Goal: Find contact information: Find contact information

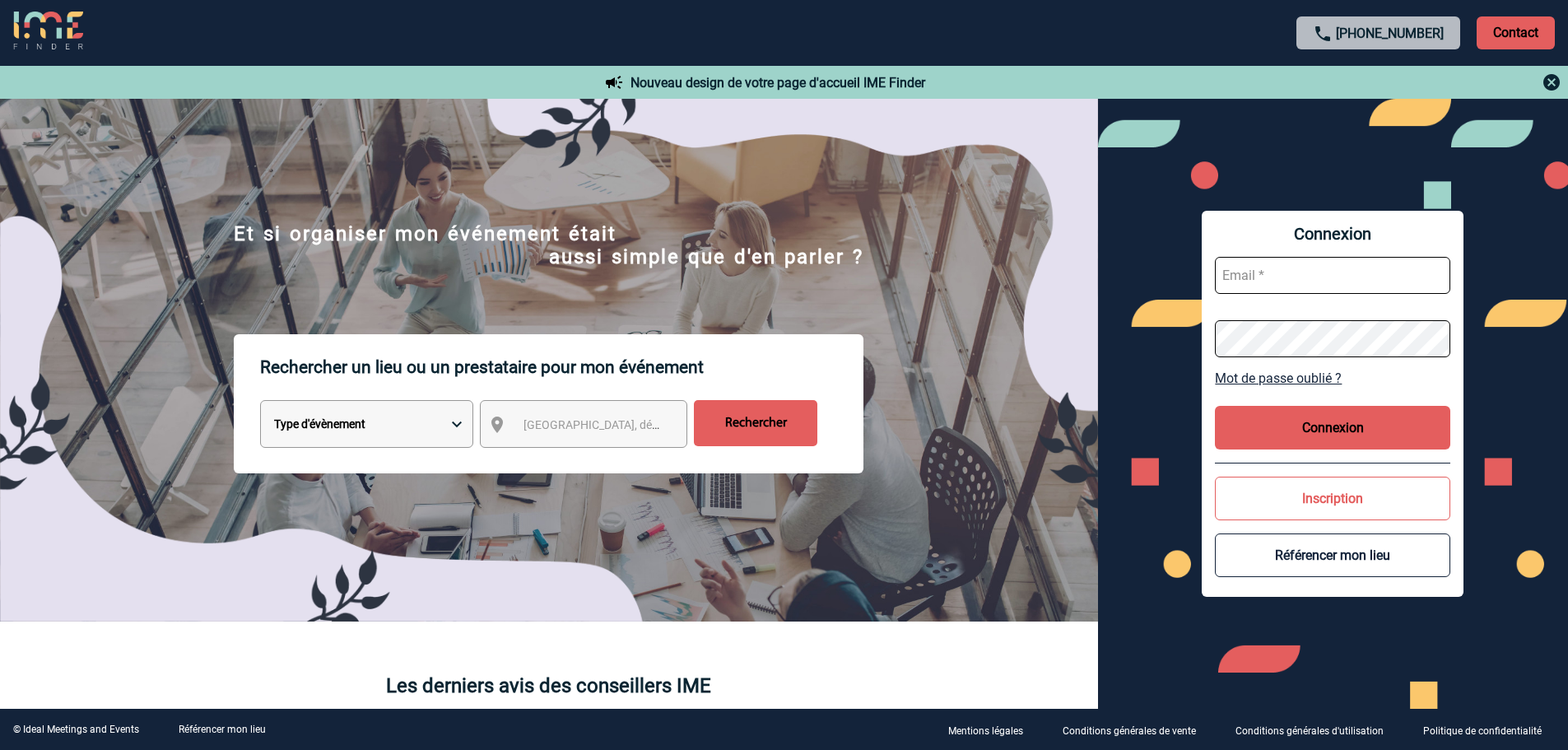
click at [1286, 279] on input "text" at bounding box center [1332, 275] width 235 height 38
type input "karine.loree@sogeti.com"
click at [1309, 426] on button "Connexion" at bounding box center [1332, 428] width 235 height 44
click at [1354, 424] on button "Connexion" at bounding box center [1332, 428] width 235 height 44
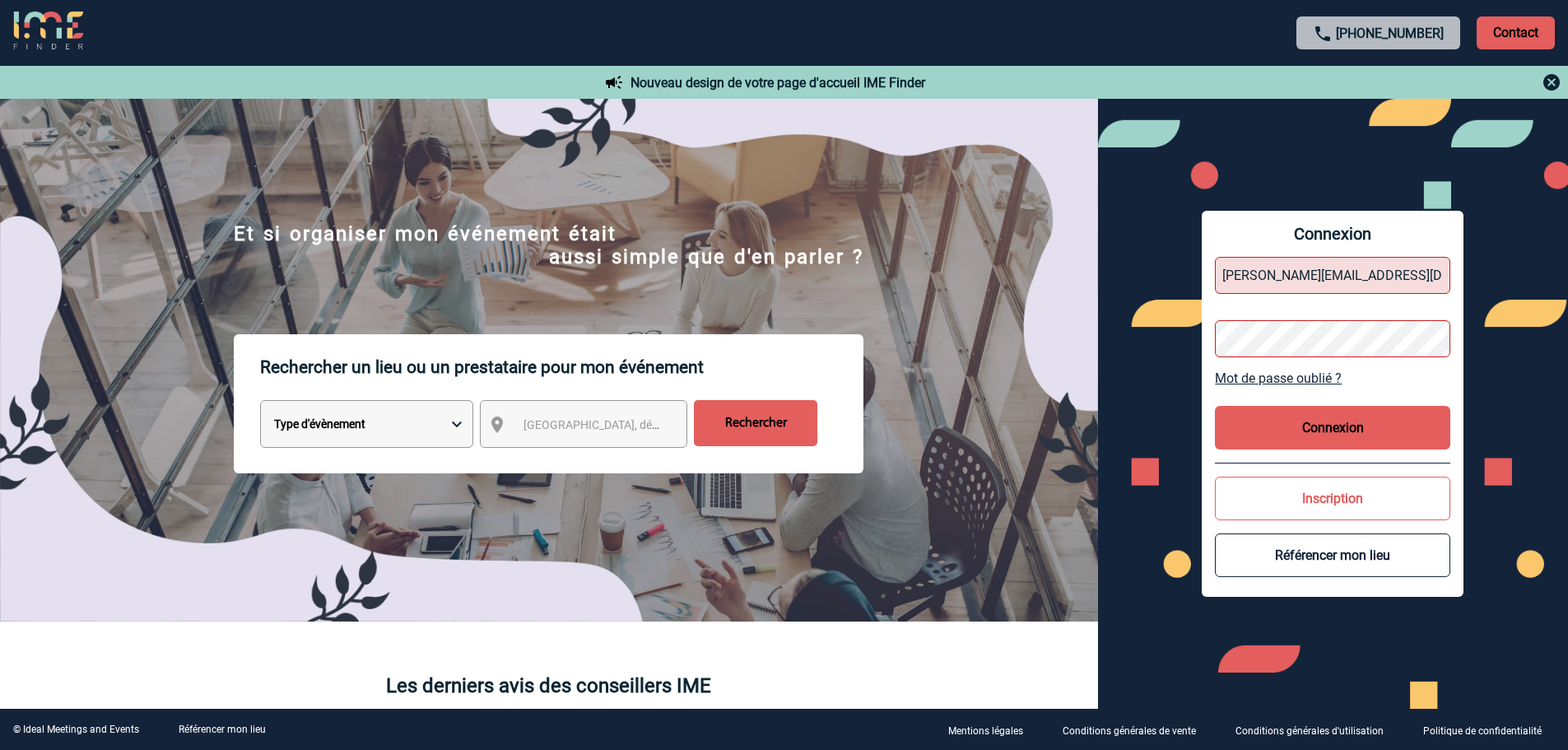
click at [1362, 426] on button "Connexion" at bounding box center [1332, 428] width 235 height 44
click at [1340, 434] on button "Connexion" at bounding box center [1332, 428] width 235 height 44
click at [1278, 262] on input "text" at bounding box center [1332, 275] width 235 height 38
type input "karine.loree@sogeti.com"
click at [1324, 418] on button "Connexion" at bounding box center [1332, 428] width 235 height 44
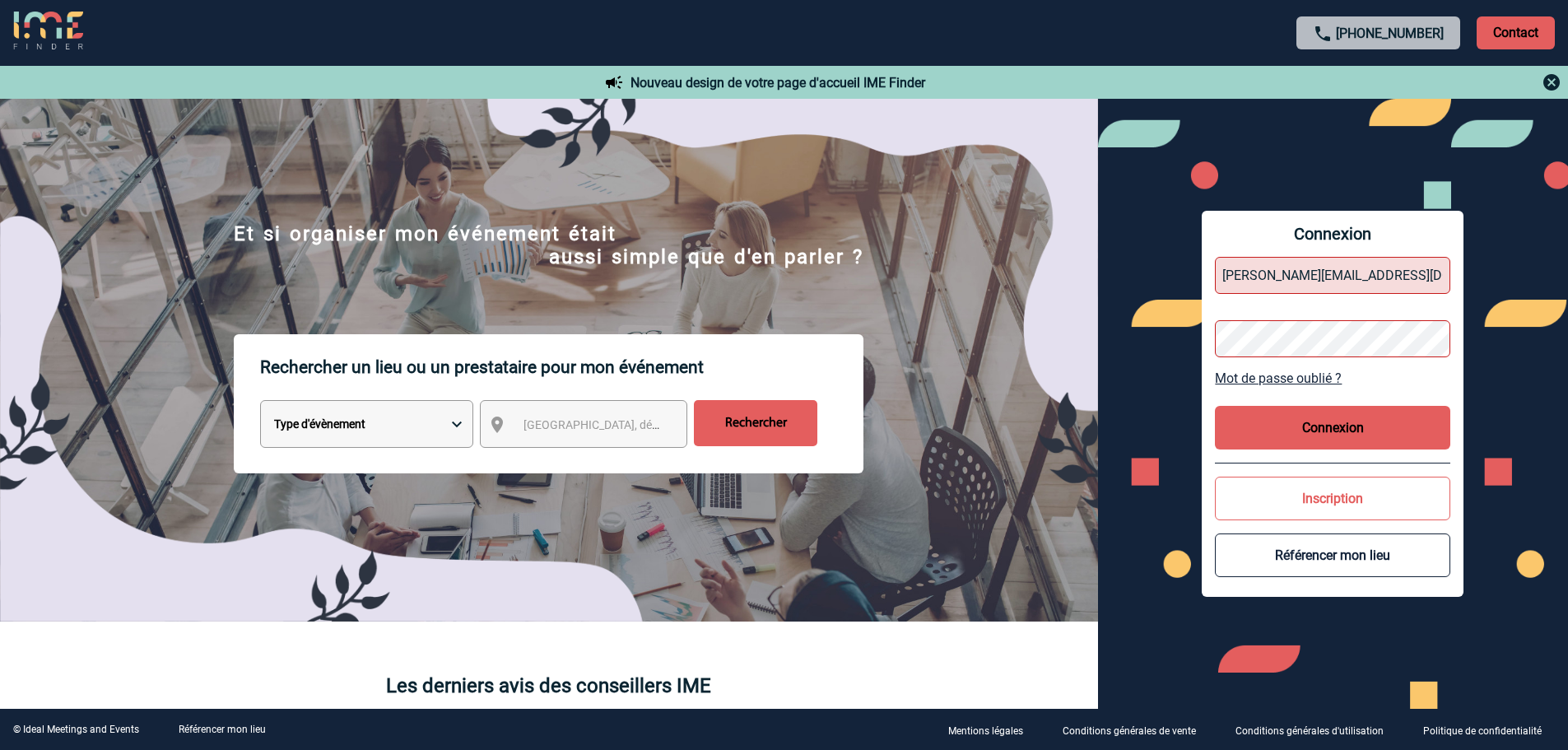
click at [1324, 418] on button "Connexion" at bounding box center [1332, 428] width 235 height 44
click at [1357, 428] on button "Connexion" at bounding box center [1332, 428] width 235 height 44
click at [1338, 432] on button "Connexion" at bounding box center [1332, 428] width 235 height 44
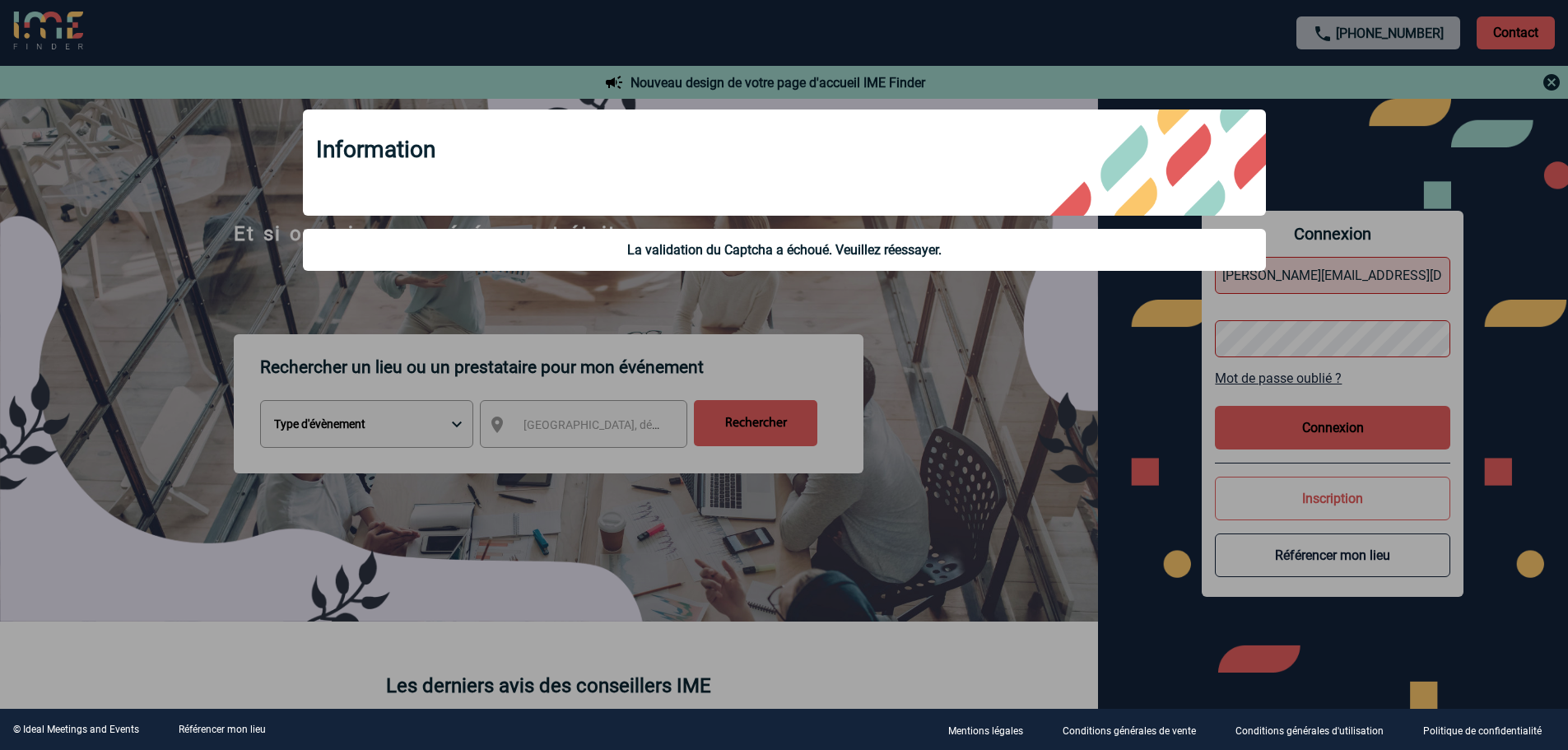
click at [953, 342] on div at bounding box center [784, 375] width 1568 height 750
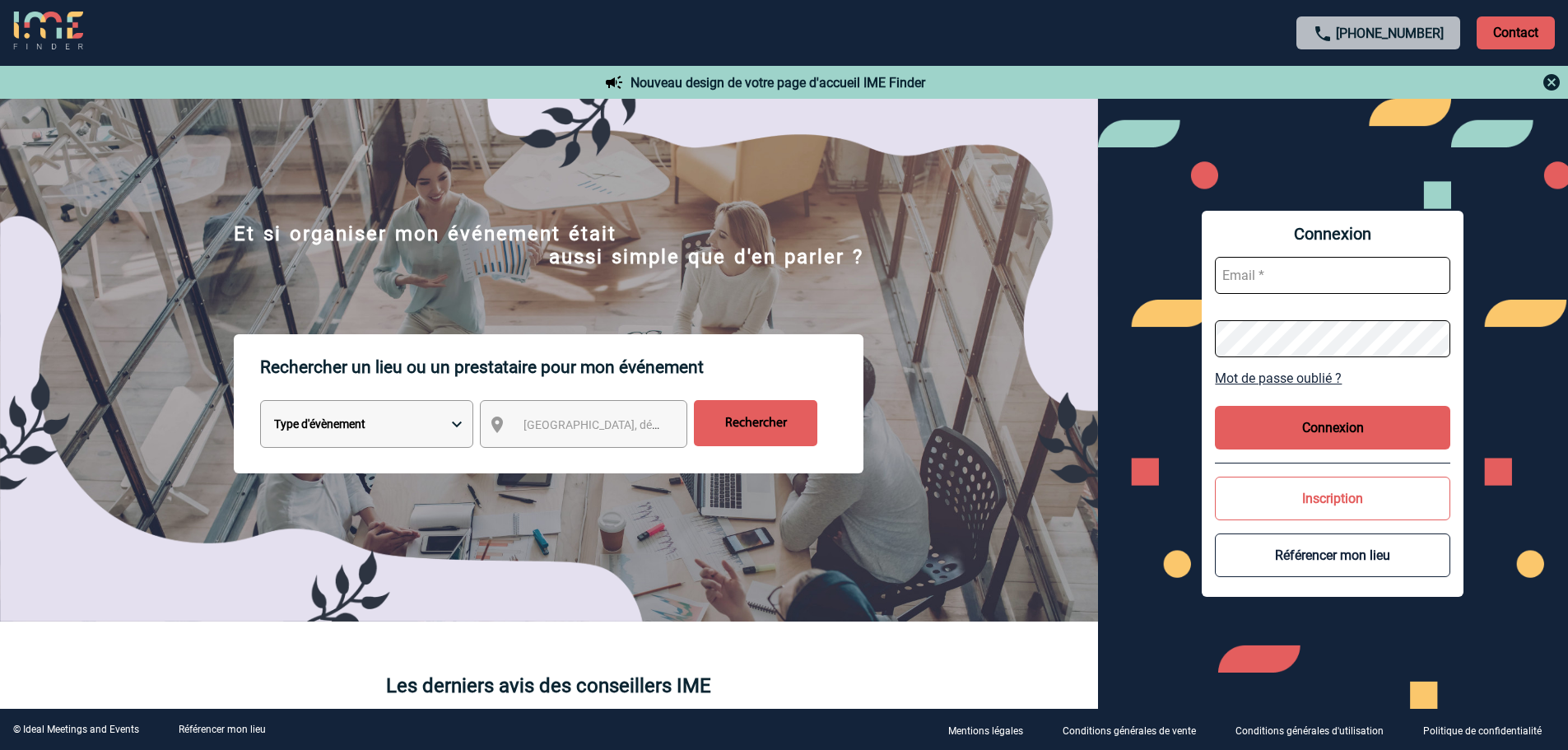
click at [1285, 290] on input "text" at bounding box center [1332, 275] width 235 height 38
type input "karine.loree@sogeti.com"
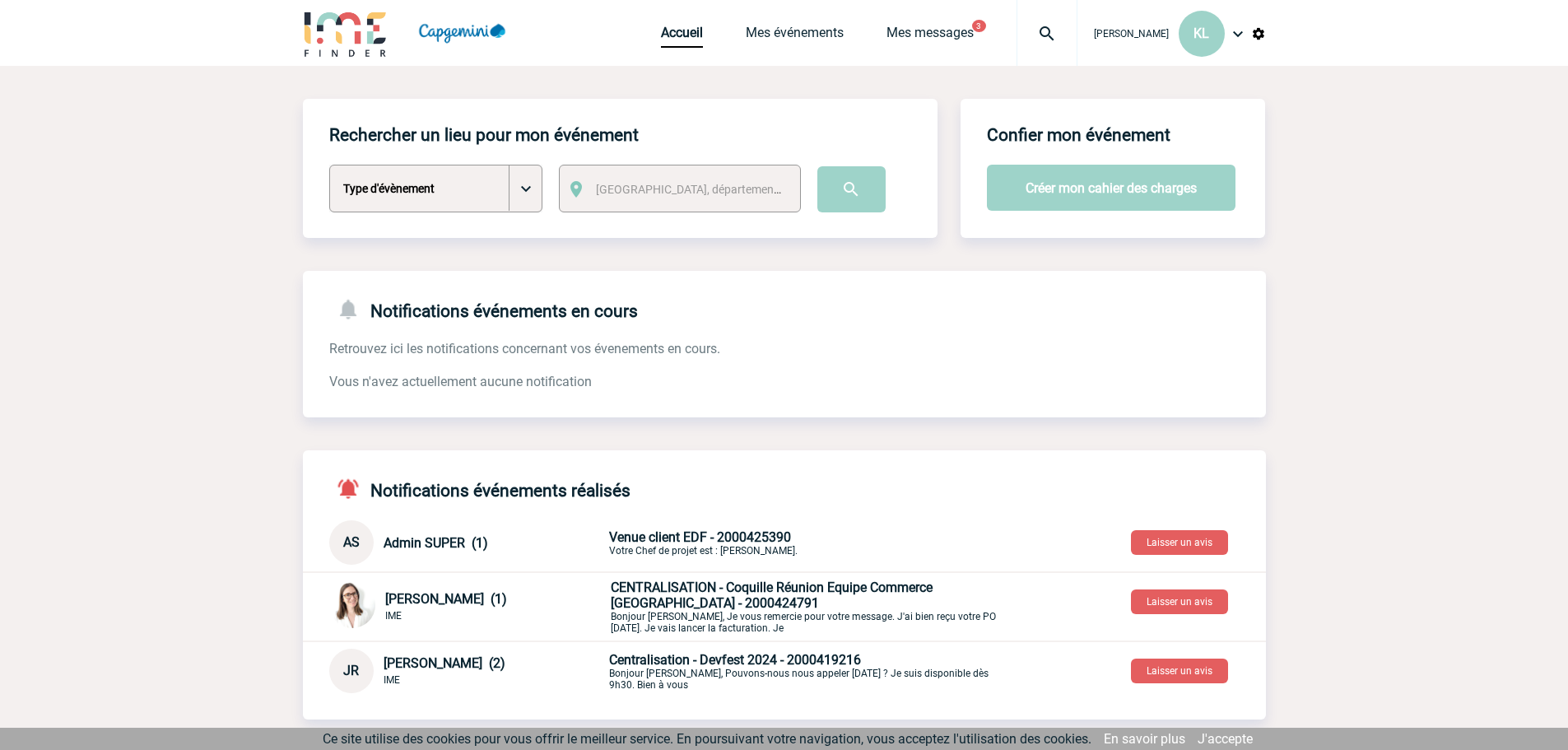
click at [751, 533] on span "Venue client EDF - 2000425390" at bounding box center [699, 537] width 182 height 16
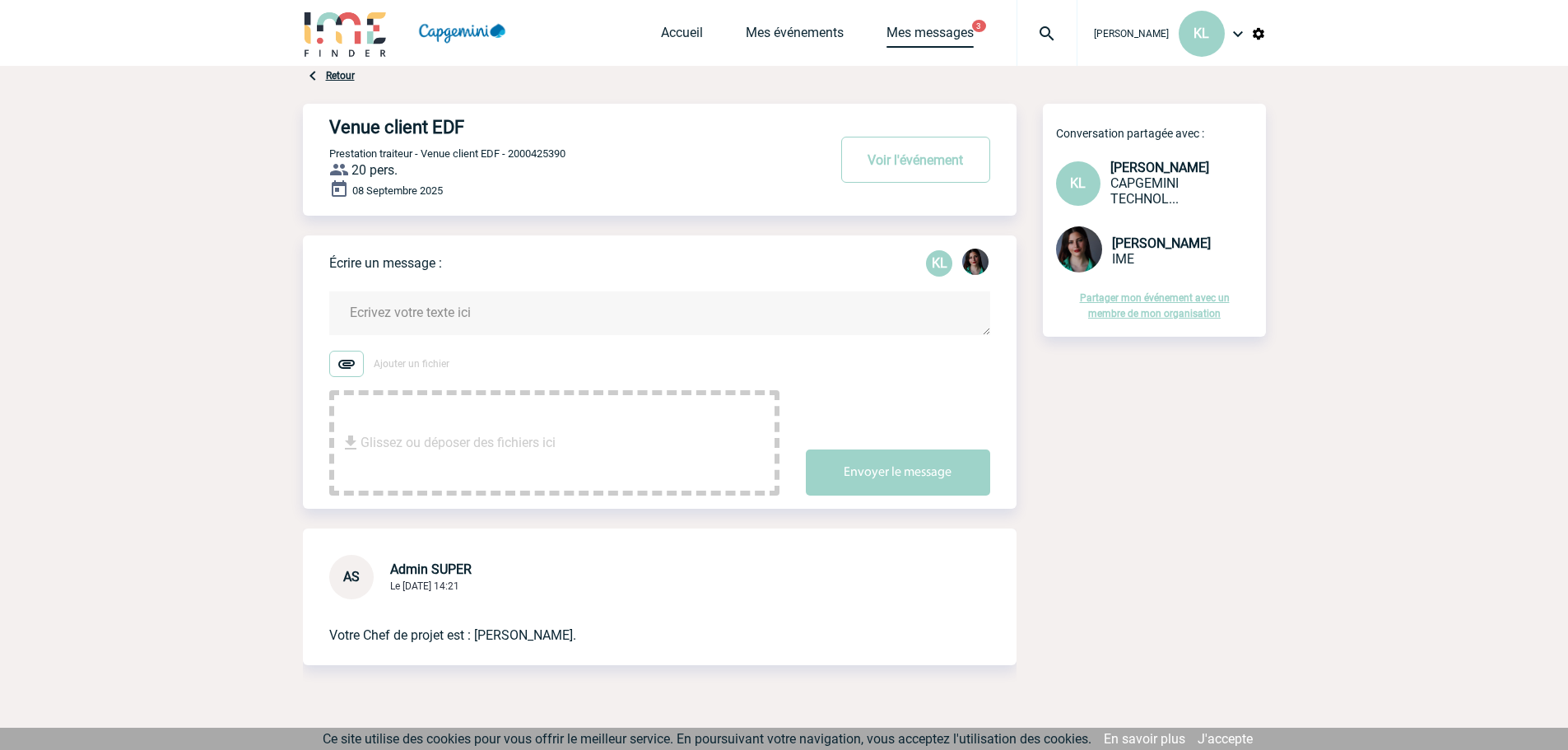
click at [974, 27] on link "Mes messages" at bounding box center [930, 36] width 87 height 23
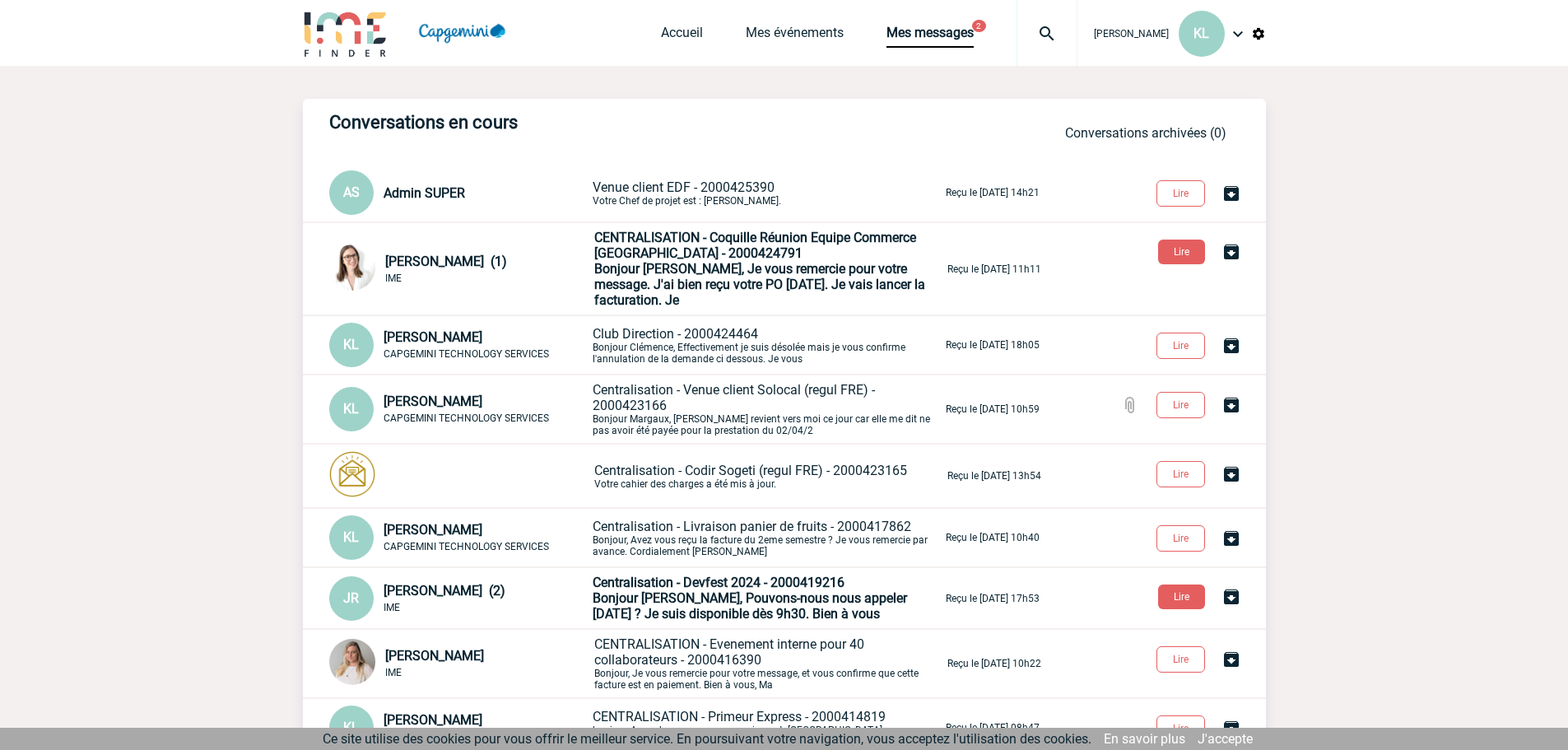
click at [672, 196] on p "Venue client EDF - 2000425390 Votre Chef de projet est : [PERSON_NAME]." at bounding box center [767, 193] width 350 height 27
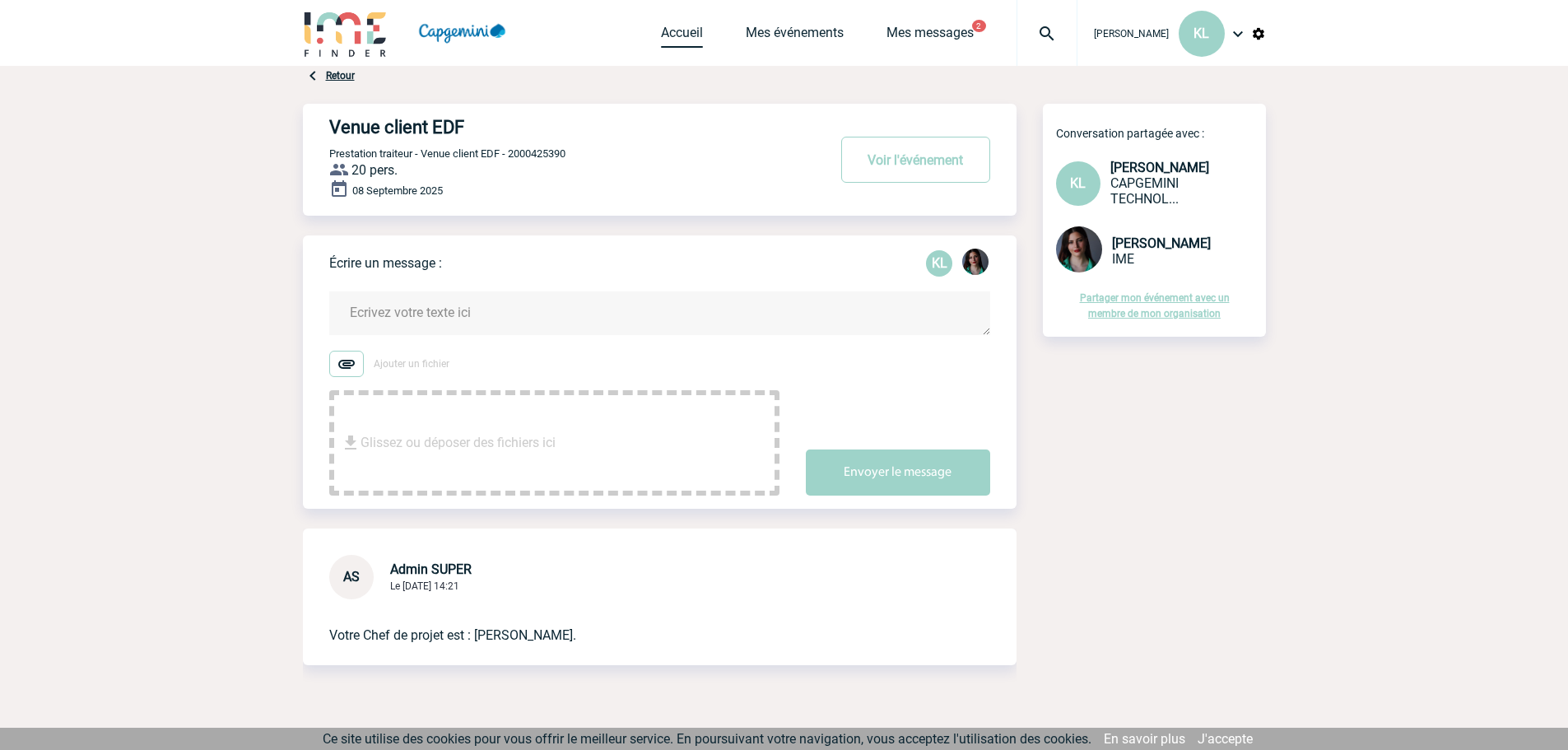
click at [695, 40] on link "Accueil" at bounding box center [682, 36] width 42 height 23
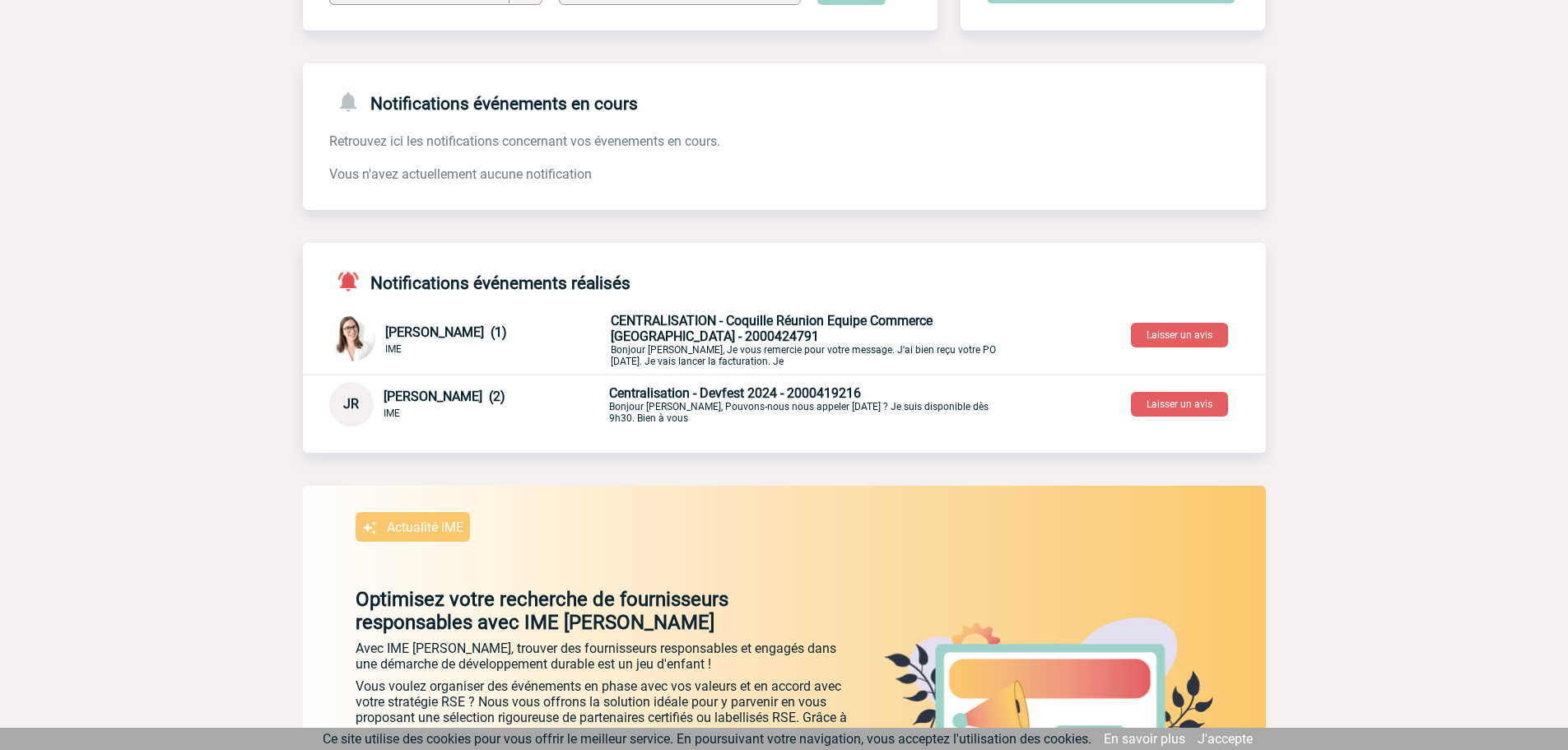
scroll to position [247, 0]
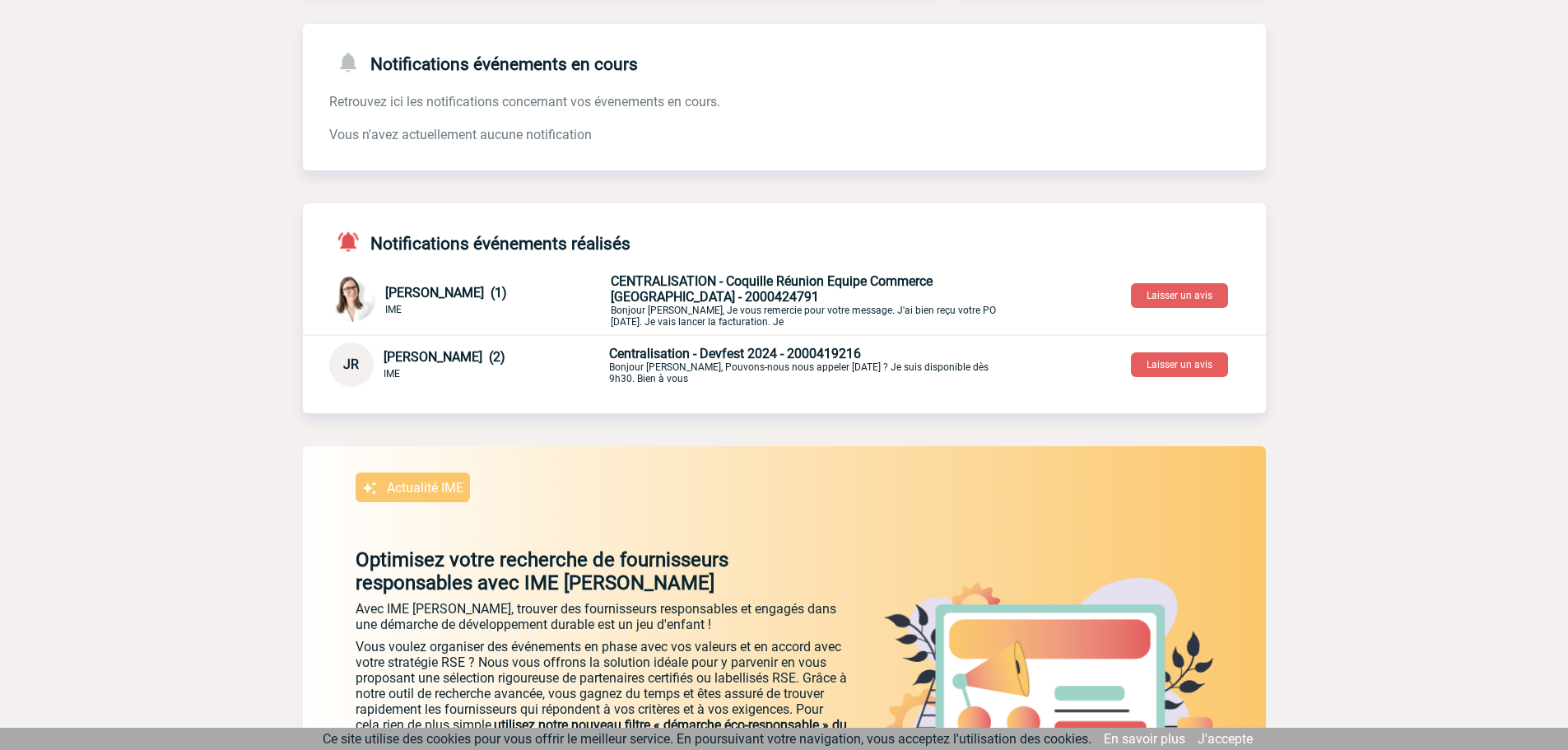
click at [750, 305] on p "CENTRALISATION - Coquille Réunion Equipe Commerce Rennes - 2000424791 Bonjour K…" at bounding box center [804, 300] width 387 height 54
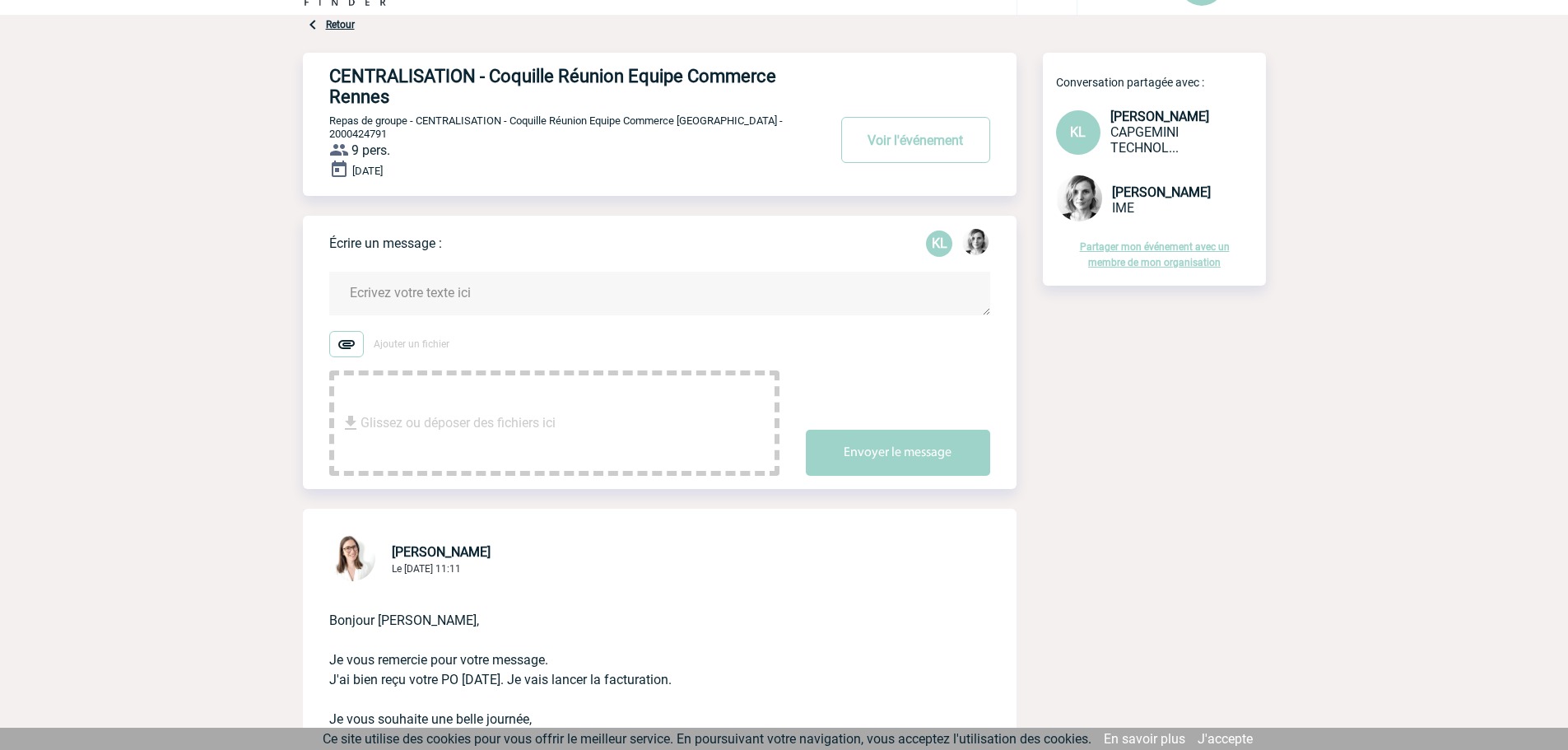
scroll to position [247, 0]
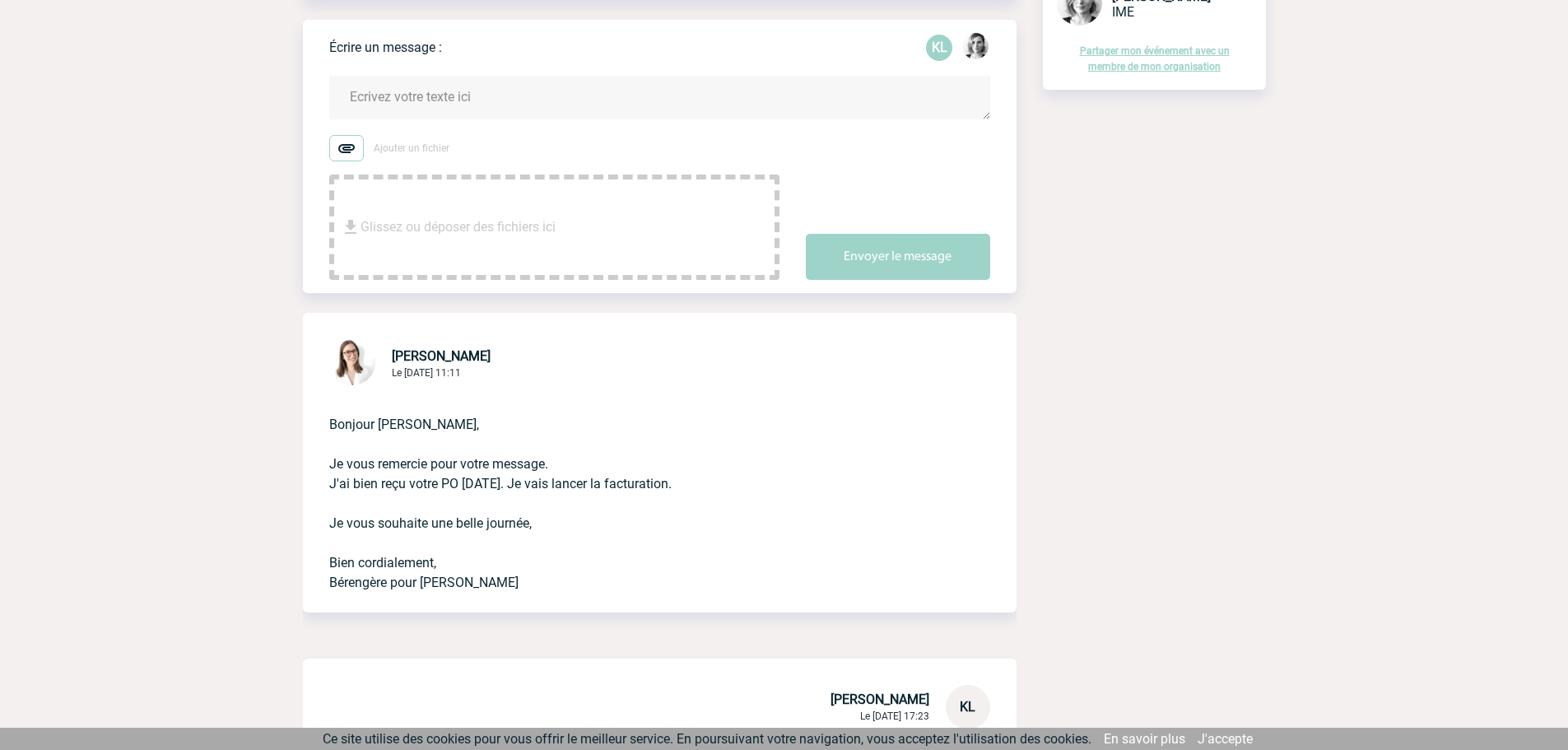
click at [424, 351] on span "Bérengère LEMONNIER" at bounding box center [441, 356] width 99 height 16
copy span "Bérengère"
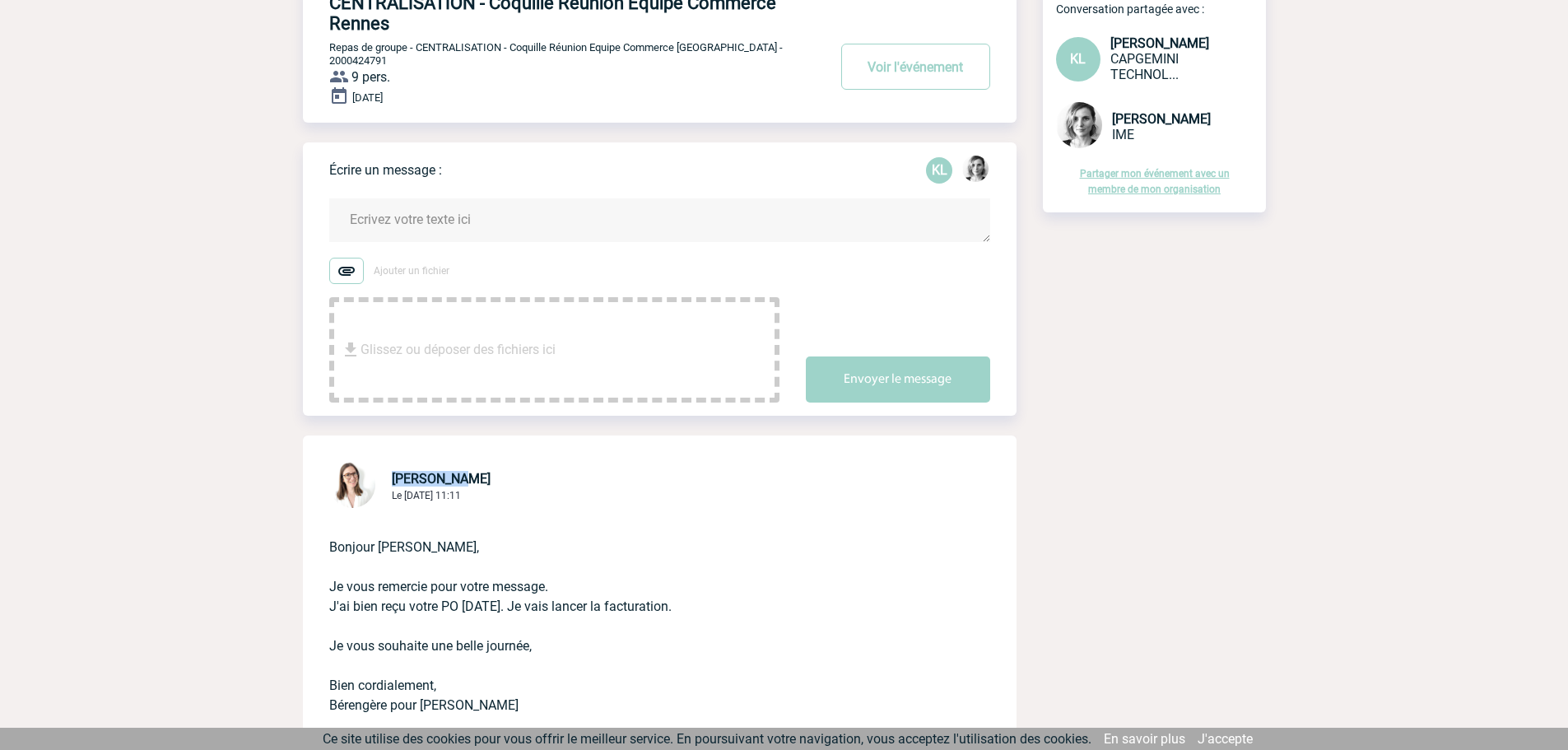
scroll to position [0, 0]
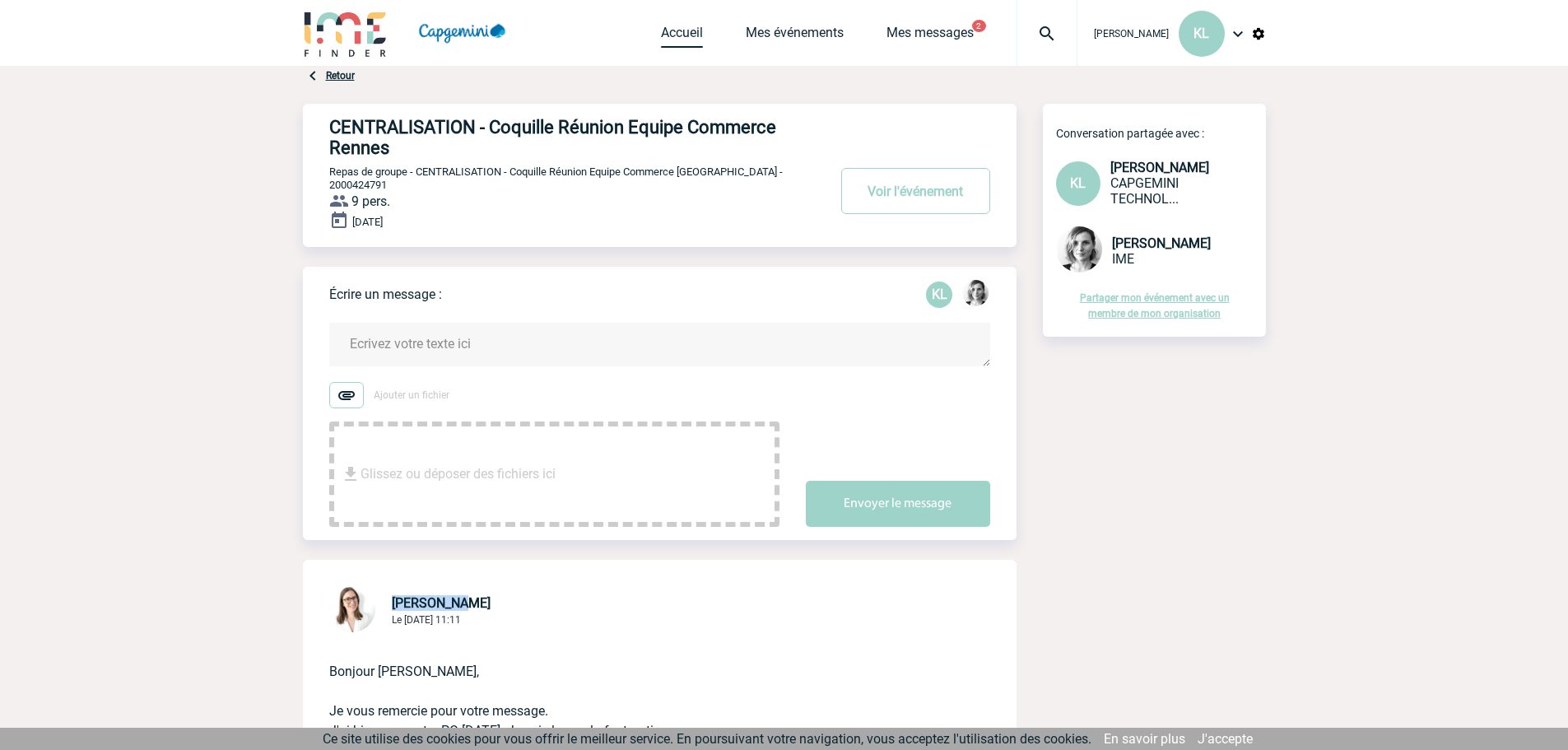
click at [679, 38] on link "Accueil" at bounding box center [682, 36] width 42 height 23
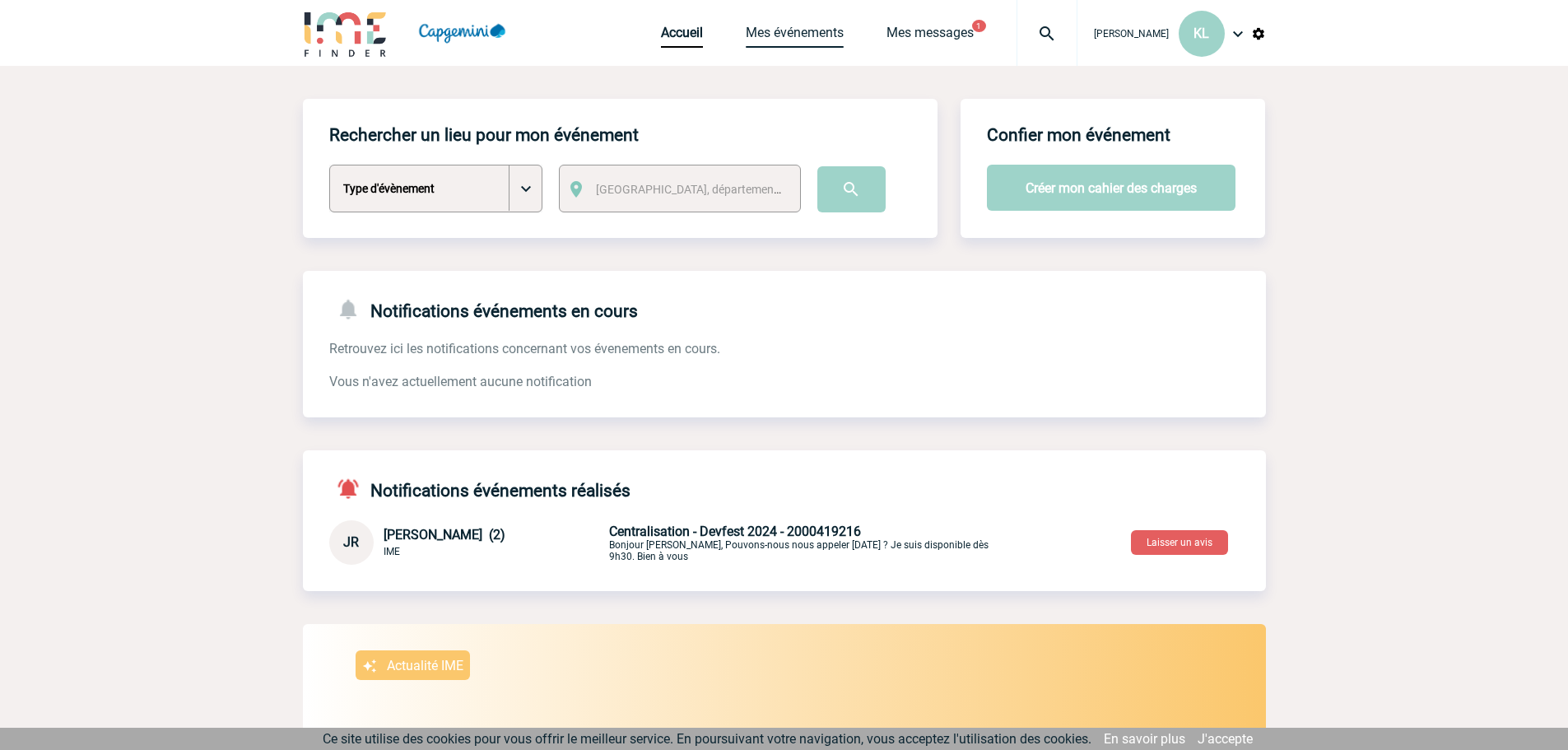
click at [837, 32] on link "Mes événements" at bounding box center [795, 36] width 98 height 23
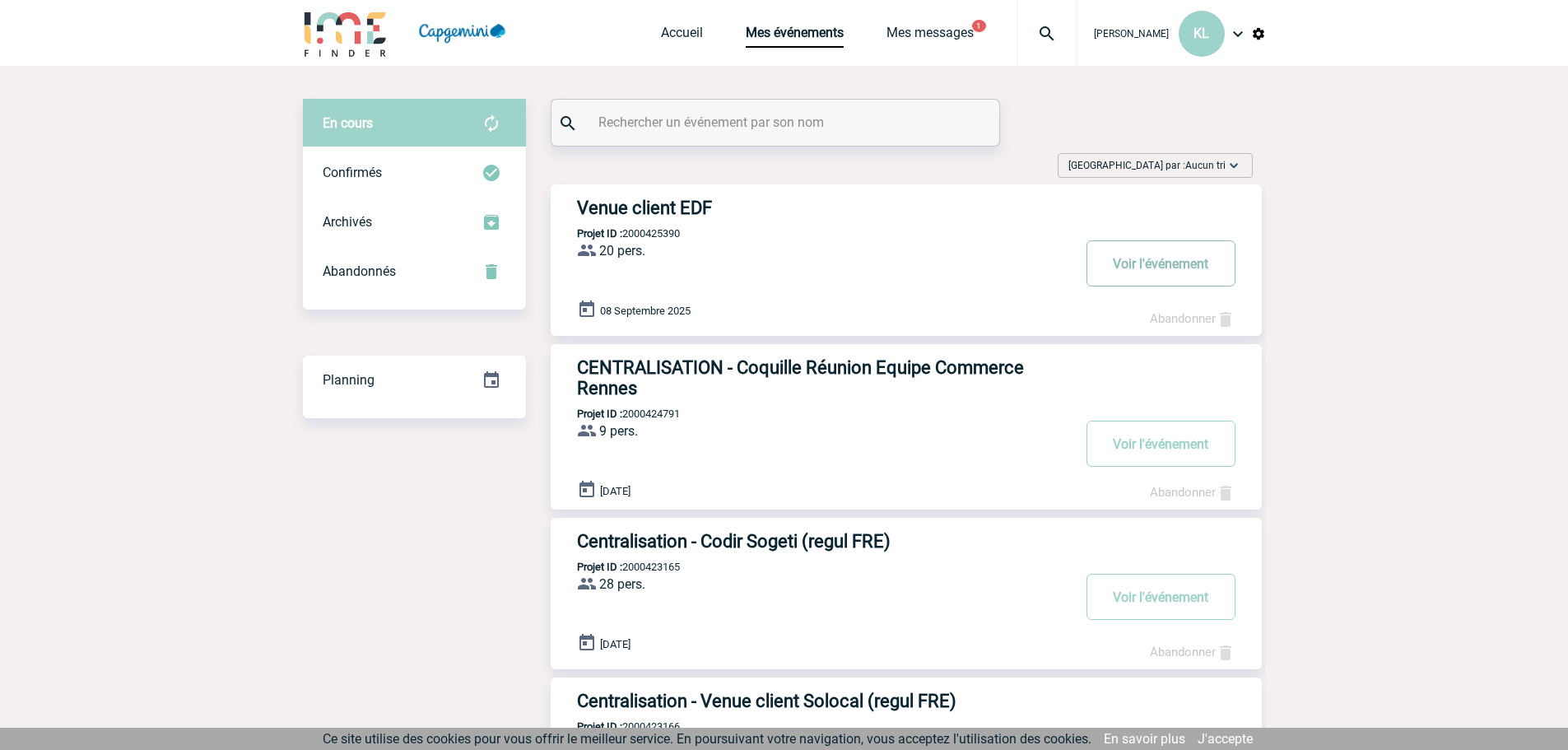
click at [1157, 263] on button "Voir l'événement" at bounding box center [1160, 263] width 149 height 46
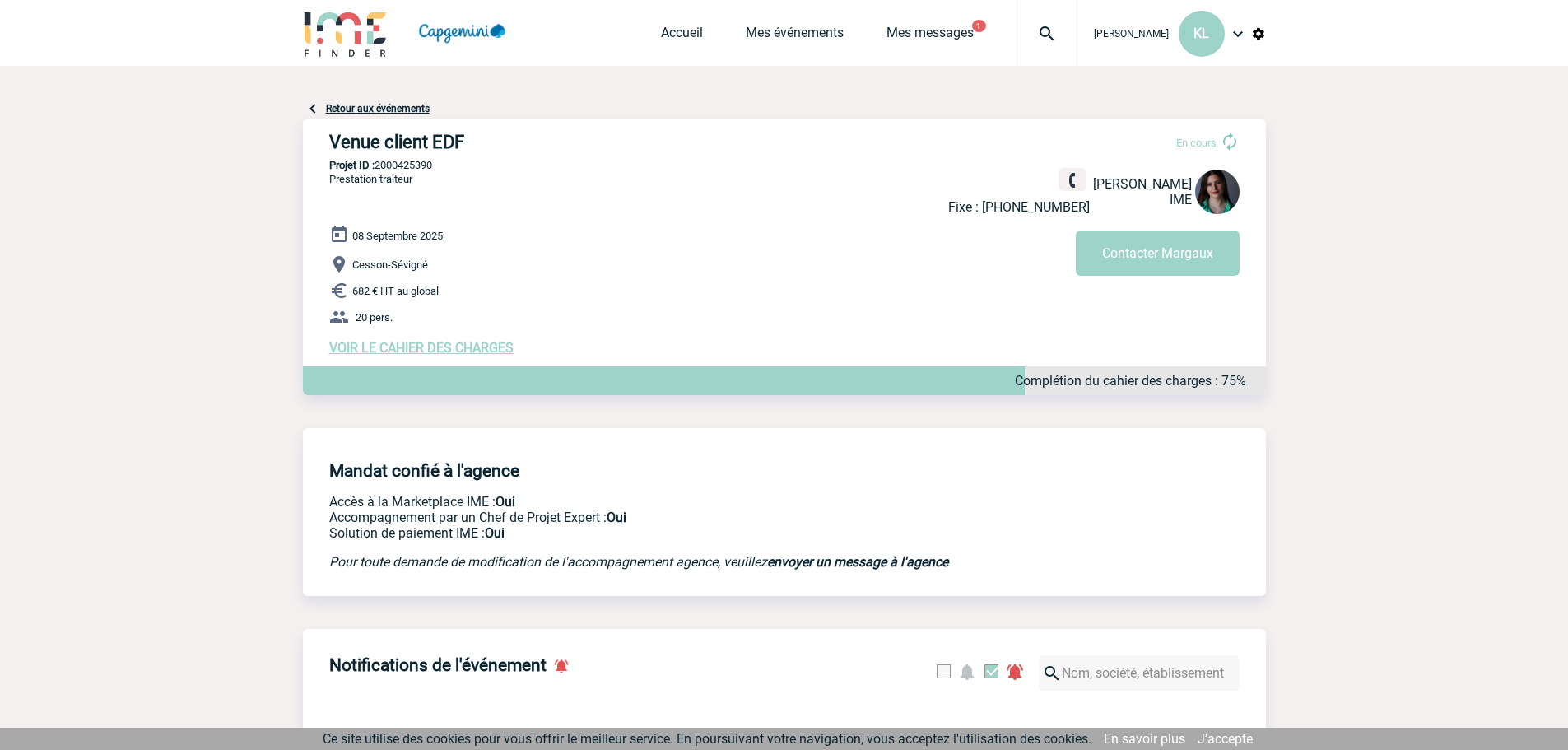
click at [1107, 181] on span "[PERSON_NAME]" at bounding box center [1142, 184] width 99 height 16
click at [1192, 181] on div "Fixe : +33145720714 Margaux KNOPF IME" at bounding box center [1093, 191] width 292 height 47
drag, startPoint x: 1189, startPoint y: 181, endPoint x: 1100, endPoint y: 188, distance: 89.3
click at [1100, 188] on span "Margaux KNOPF" at bounding box center [1142, 184] width 99 height 16
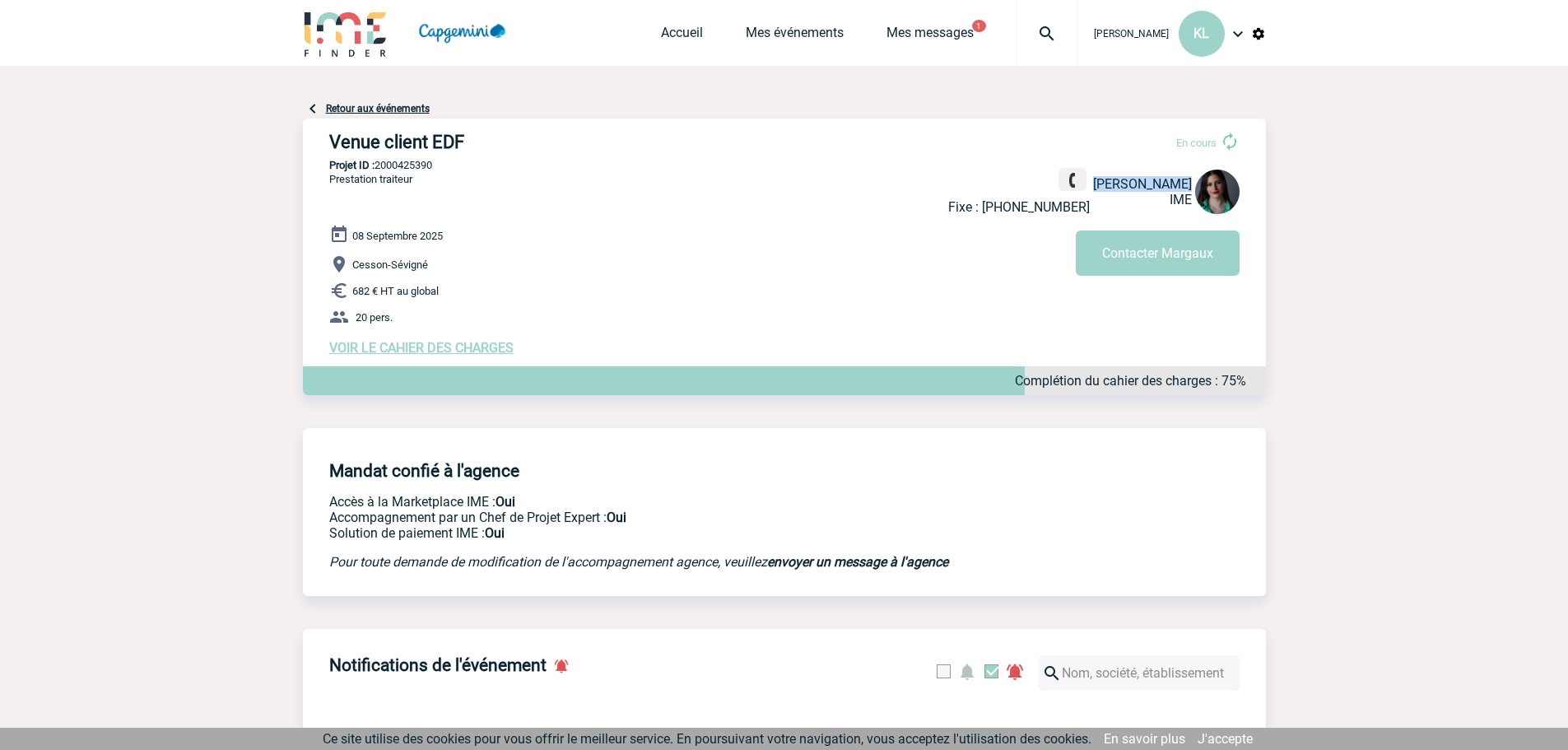
copy span "Margaux KNOPF"
